Goal: Navigation & Orientation: Find specific page/section

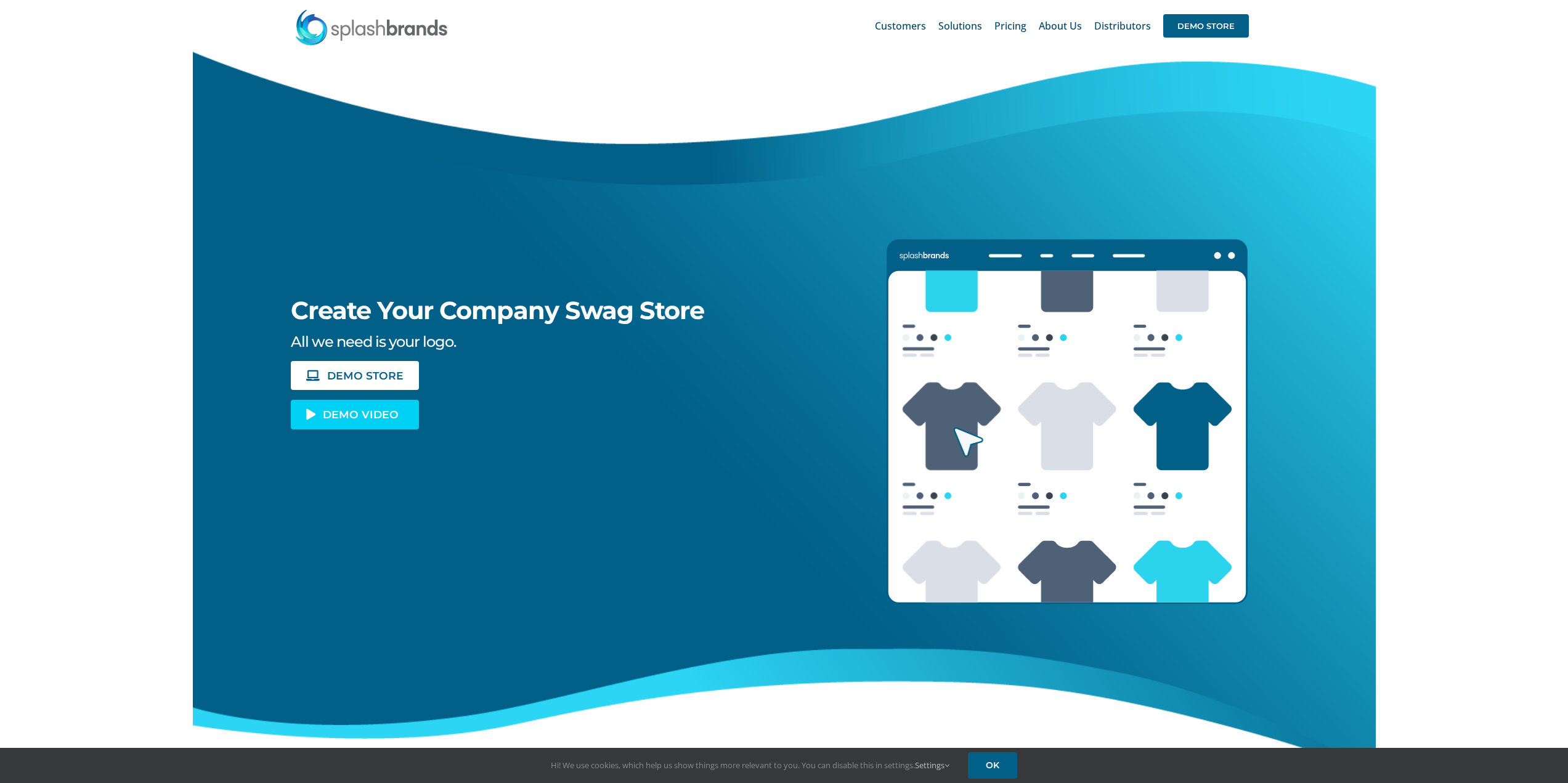
click at [356, 416] on span "DEMO VIDEO" at bounding box center [361, 414] width 76 height 11
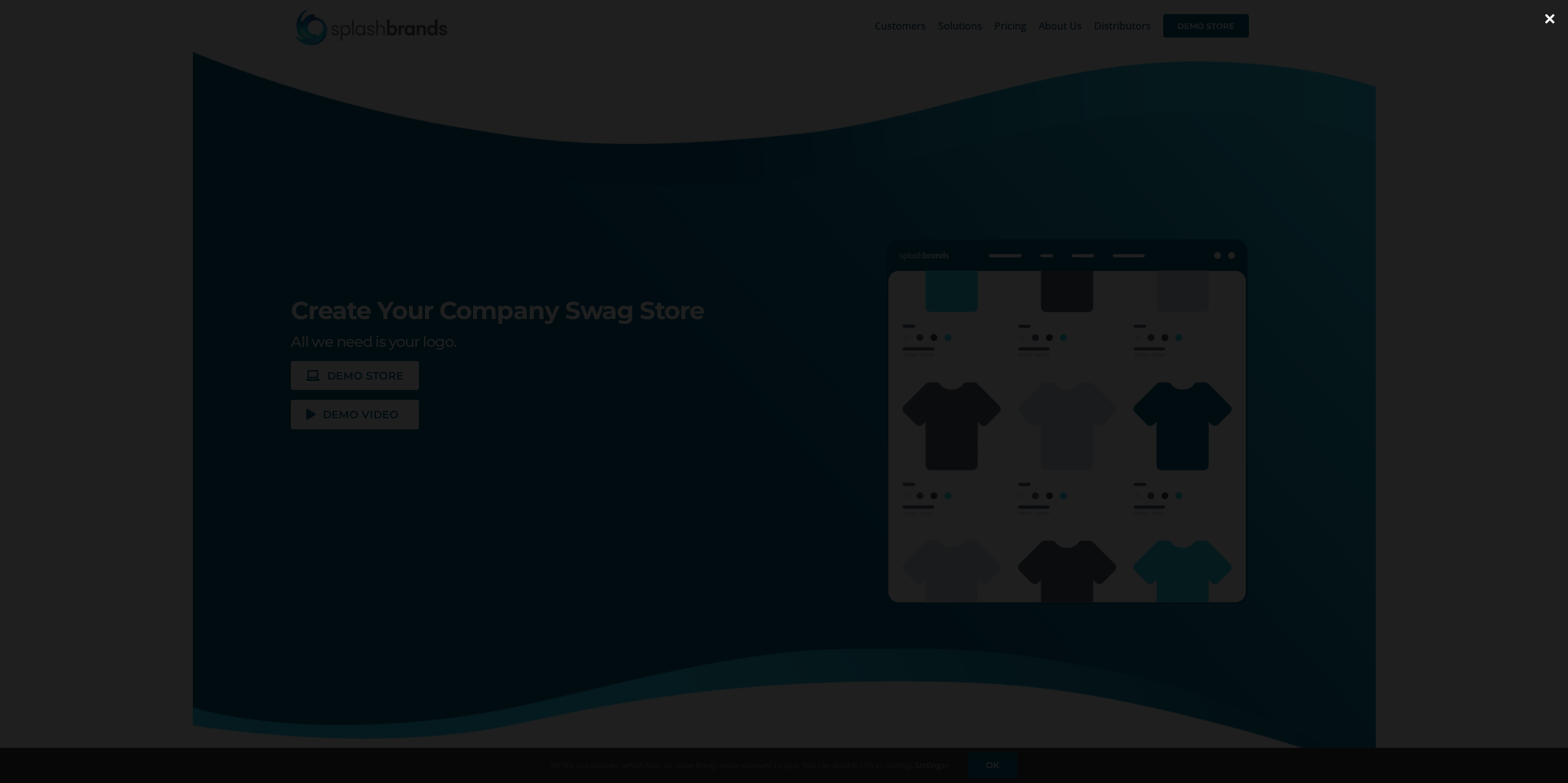
click at [1287, 305] on div at bounding box center [784, 391] width 1568 height 783
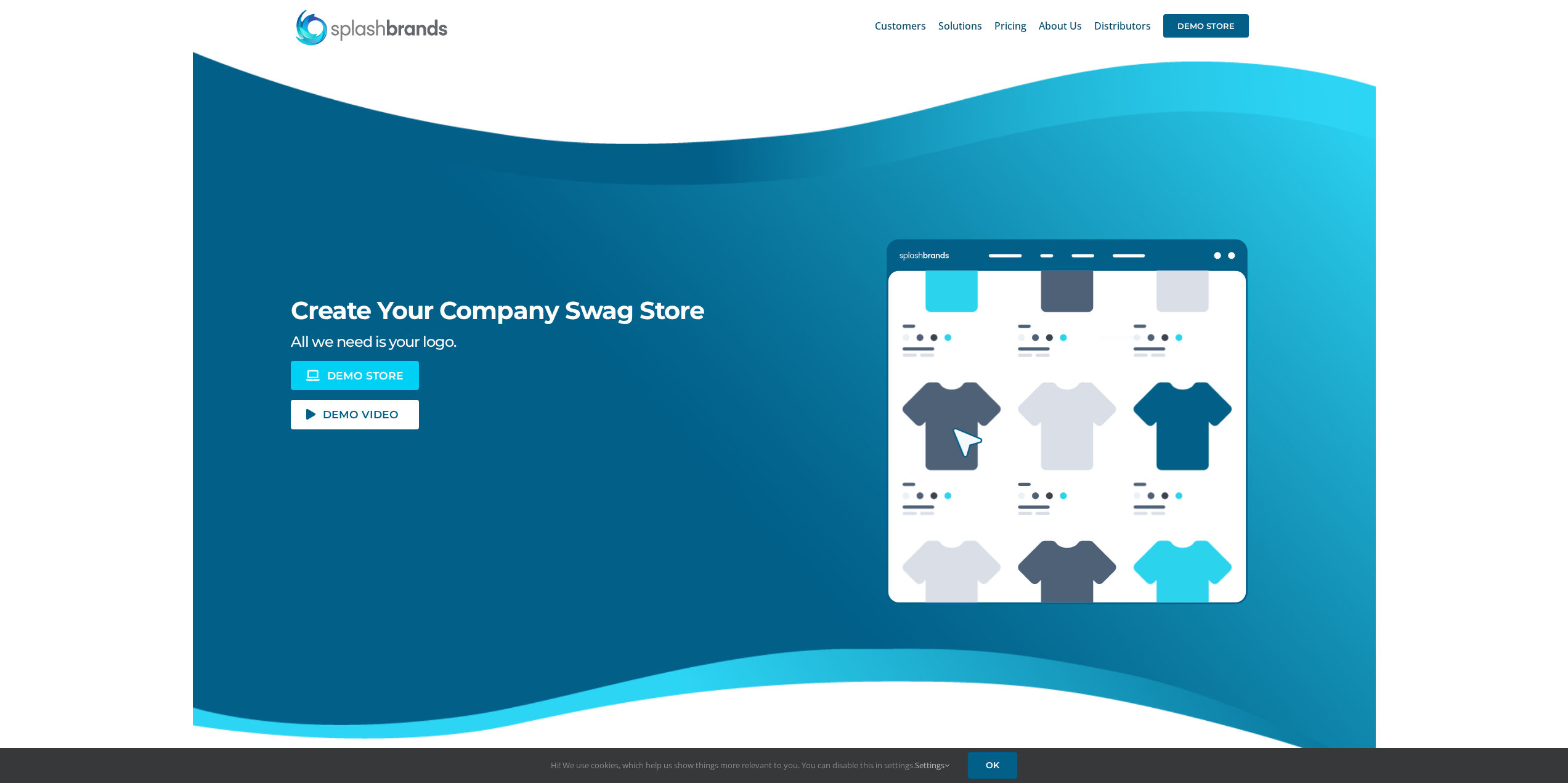
click at [334, 384] on link "DEMO STORE" at bounding box center [355, 375] width 128 height 29
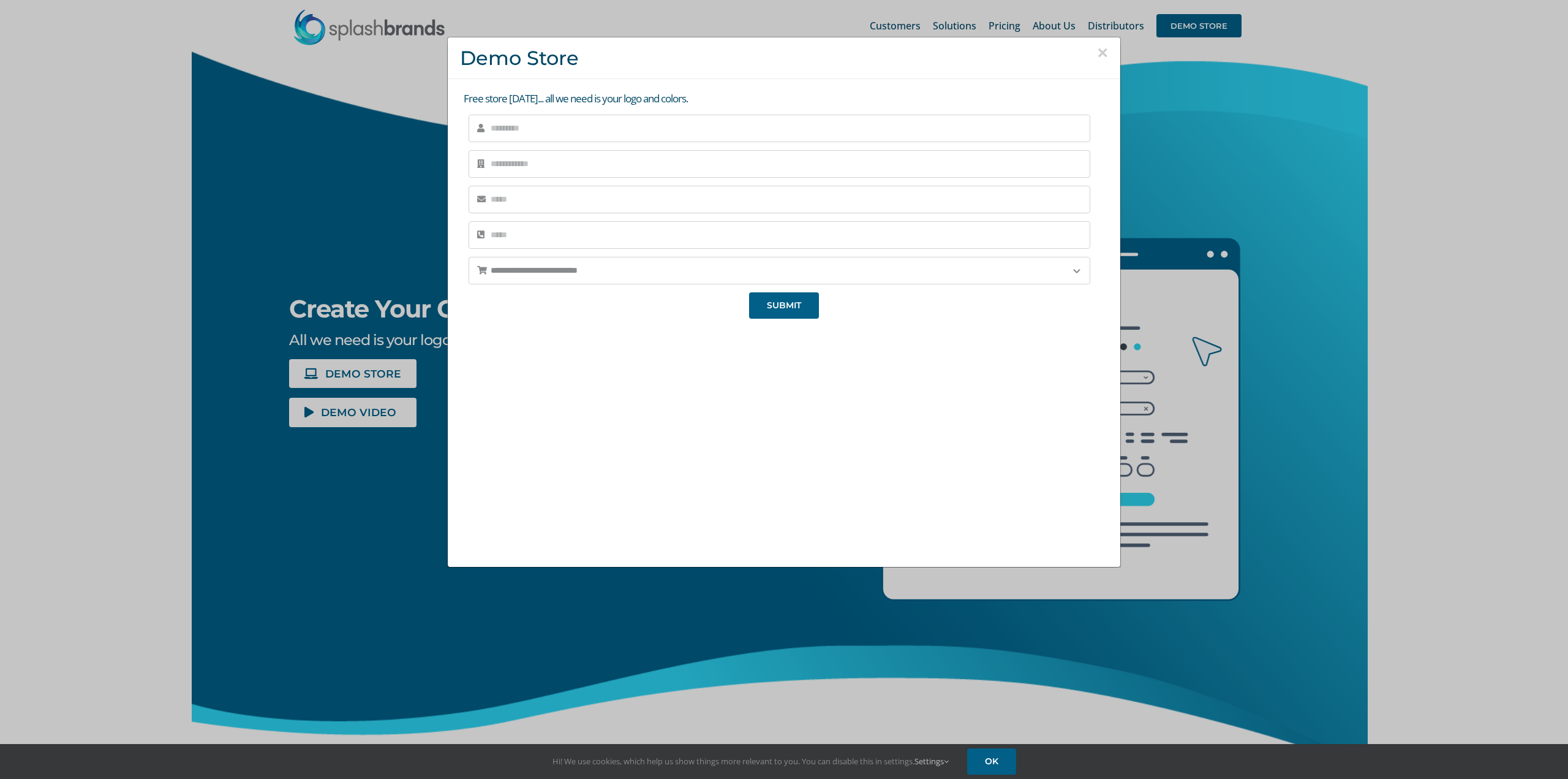
click at [1097, 50] on button "×" at bounding box center [1103, 53] width 11 height 19
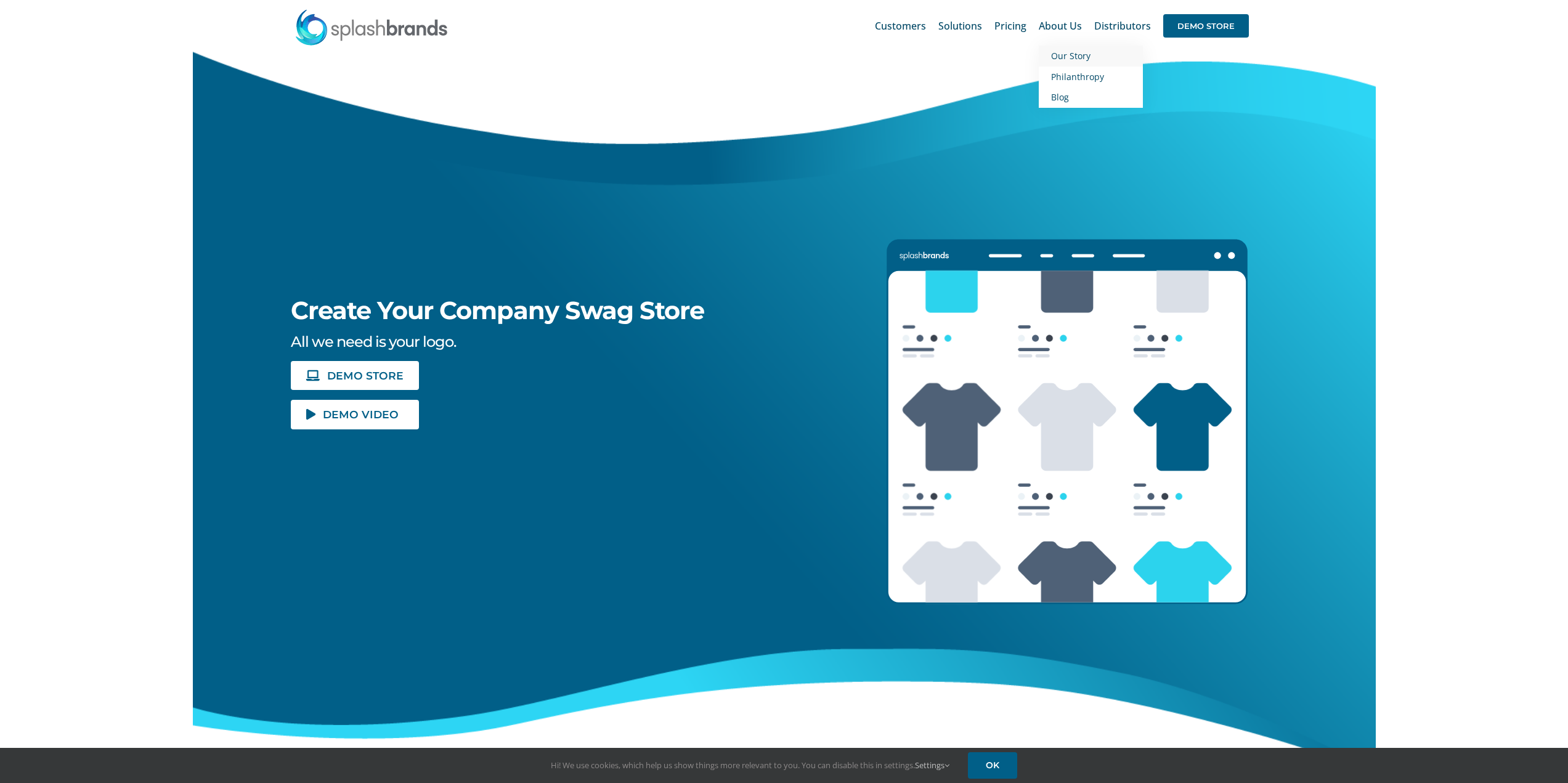
click at [1063, 57] on span "Our Story" at bounding box center [1071, 55] width 39 height 12
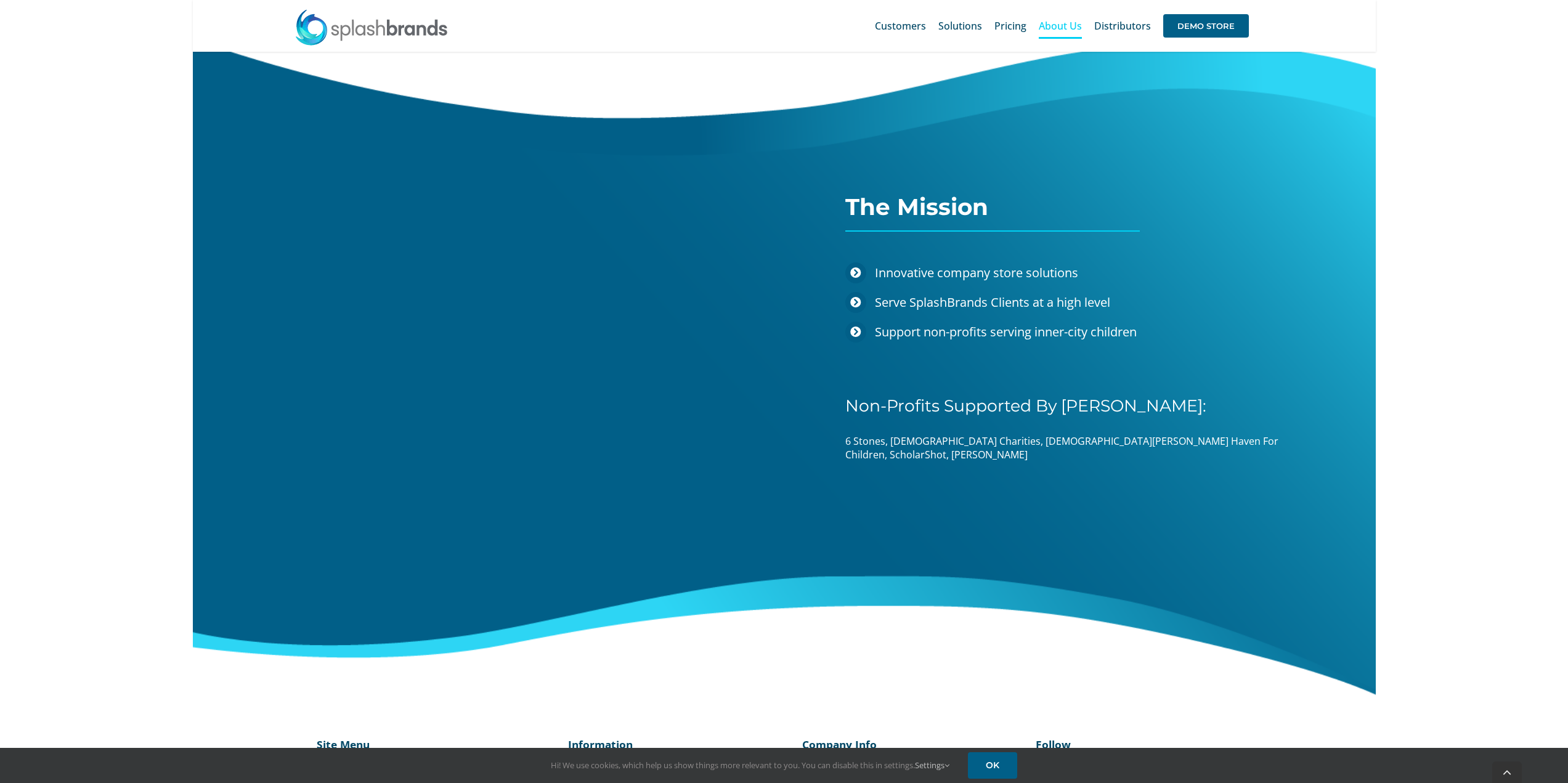
scroll to position [1707, 0]
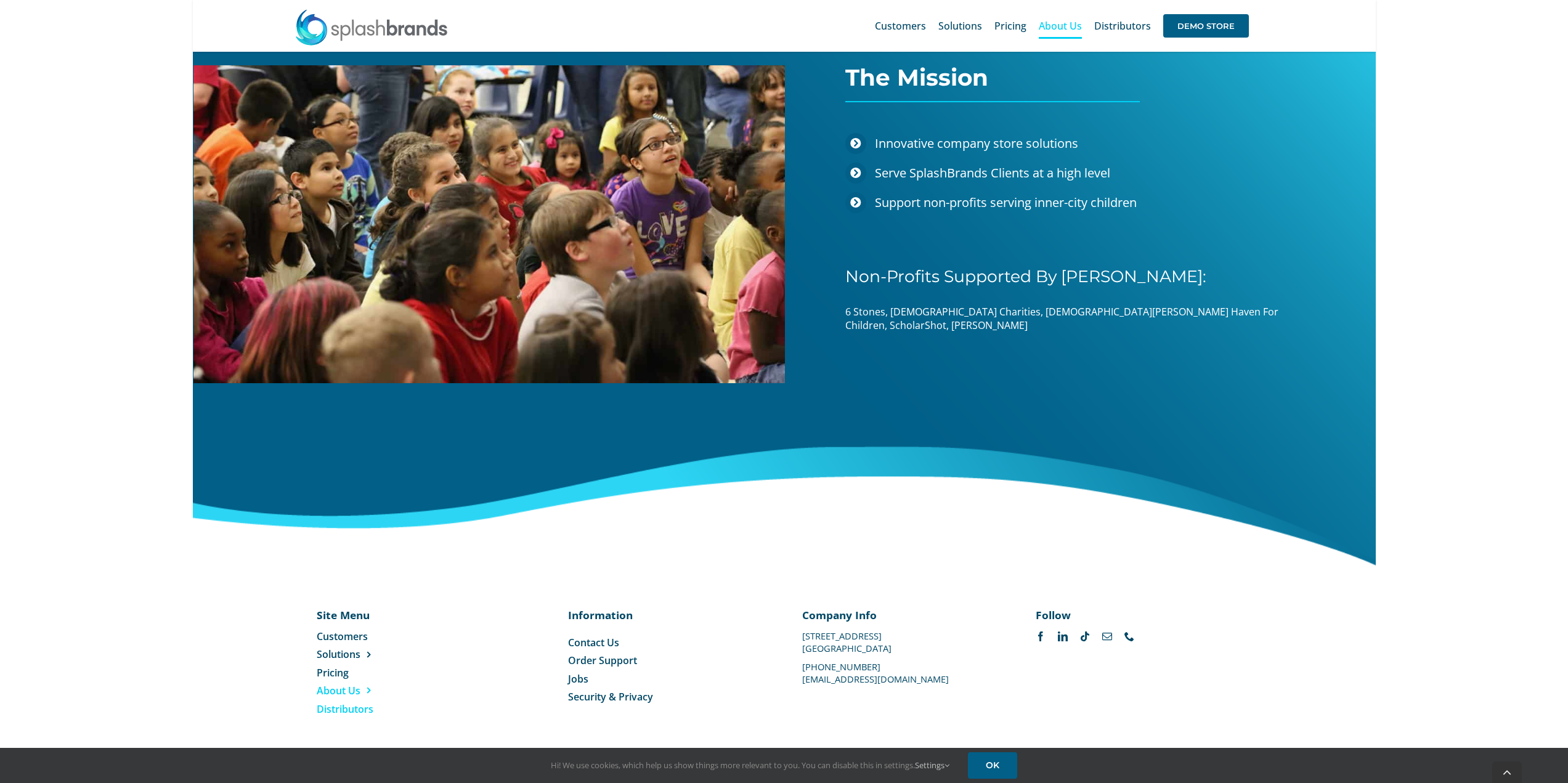
click at [343, 707] on span "Distributors" at bounding box center [345, 709] width 57 height 14
